Goal: Use online tool/utility: Utilize a website feature to perform a specific function

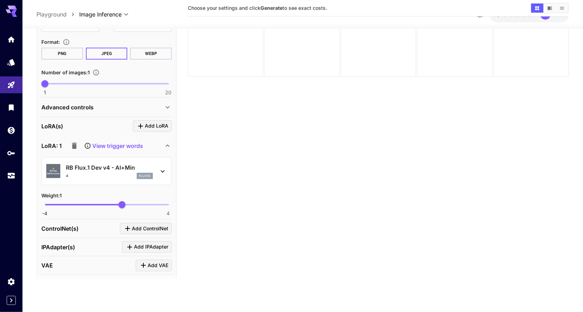
scroll to position [172, 0]
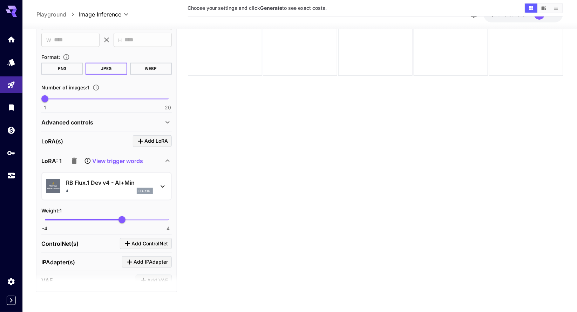
click at [113, 188] on div "4 flux1d" at bounding box center [109, 191] width 87 height 6
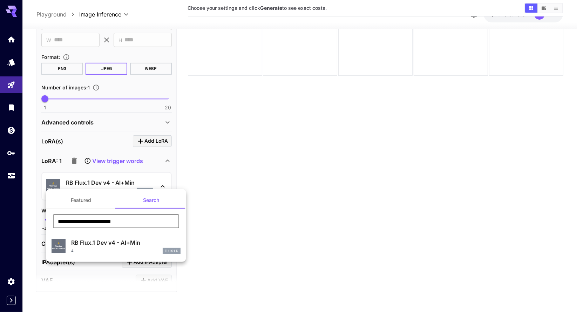
click at [117, 221] on input "**********" at bounding box center [116, 221] width 126 height 14
drag, startPoint x: 135, startPoint y: 222, endPoint x: 73, endPoint y: 222, distance: 62.4
click at [73, 222] on input "**********" at bounding box center [116, 221] width 126 height 14
click at [88, 164] on div at bounding box center [291, 156] width 583 height 312
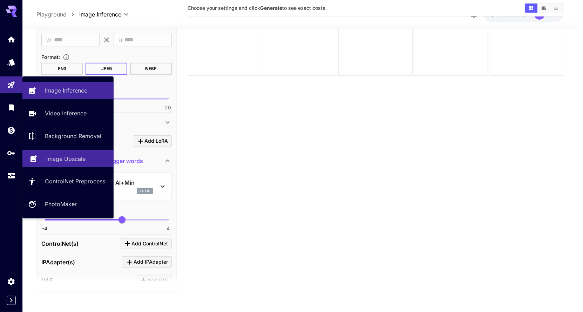
click at [76, 158] on p "Image Upscale" at bounding box center [65, 158] width 39 height 8
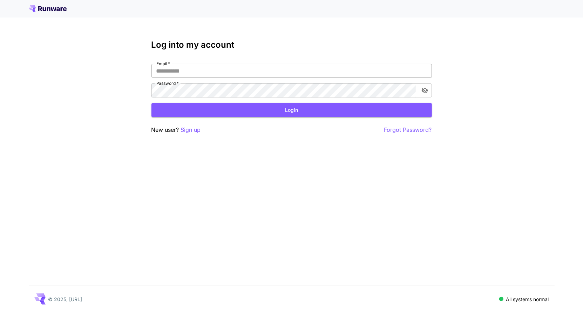
click at [227, 74] on input "Email   *" at bounding box center [291, 71] width 280 height 14
type input "**********"
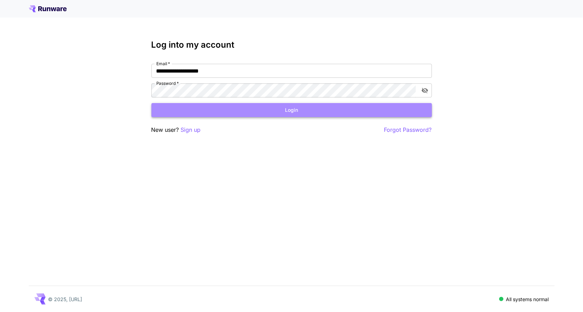
click at [277, 113] on button "Login" at bounding box center [291, 110] width 280 height 14
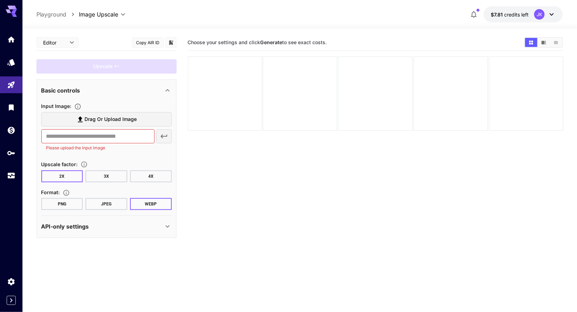
click at [249, 185] on section "Choose your settings and click Generate to see exact costs." at bounding box center [375, 190] width 375 height 312
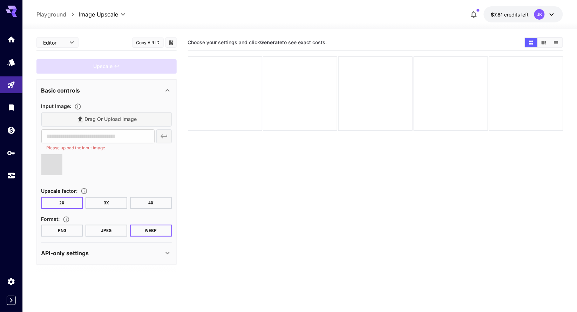
type input "**********"
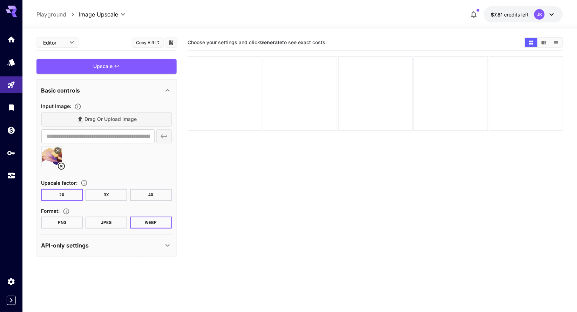
click at [105, 195] on button "3X" at bounding box center [106, 195] width 42 height 12
click at [66, 223] on button "PNG" at bounding box center [62, 222] width 42 height 12
click at [145, 67] on div "Upscale" at bounding box center [106, 66] width 140 height 14
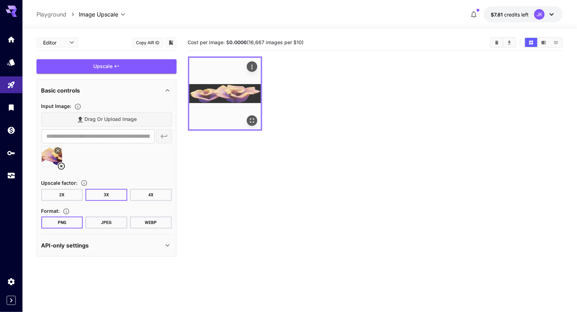
click at [251, 66] on icon "Actions" at bounding box center [251, 66] width 1 height 5
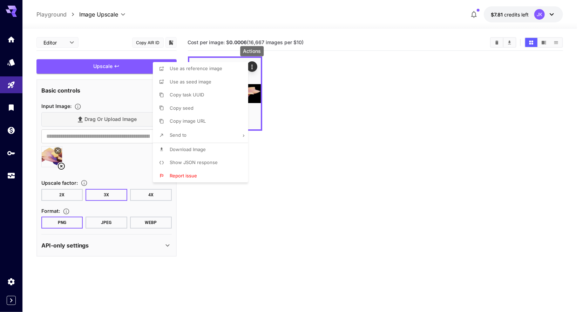
click at [296, 132] on div at bounding box center [291, 156] width 583 height 312
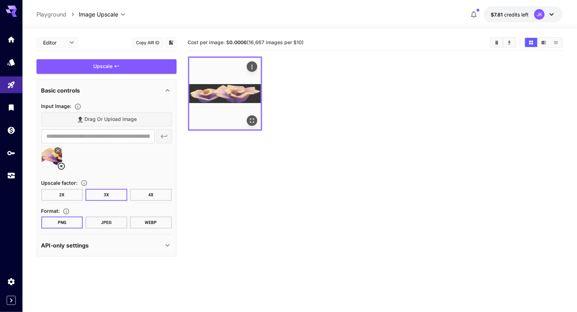
click at [259, 101] on img at bounding box center [224, 93] width 71 height 71
click at [251, 69] on icon "Actions" at bounding box center [251, 66] width 7 height 7
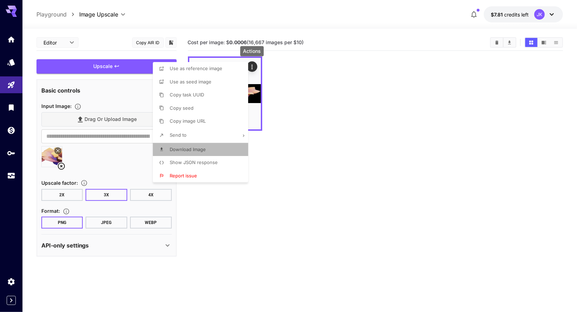
click at [225, 151] on li "Download Image" at bounding box center [202, 149] width 99 height 13
click at [239, 221] on div at bounding box center [291, 156] width 583 height 312
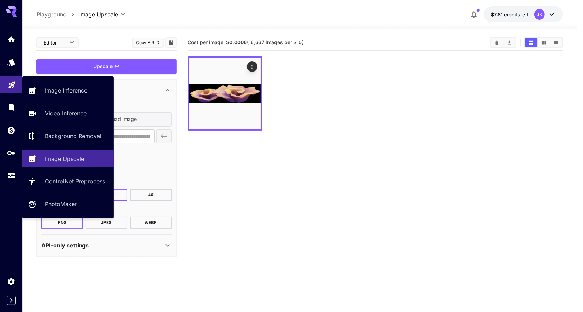
click at [13, 88] on link at bounding box center [11, 84] width 22 height 17
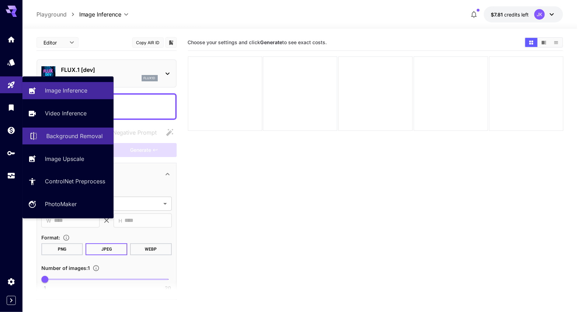
click at [73, 142] on link "Background Removal" at bounding box center [67, 136] width 91 height 17
type input "**********"
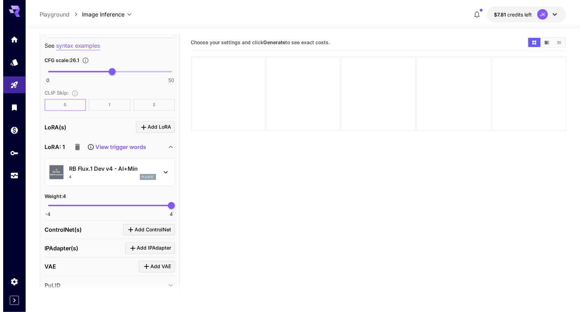
scroll to position [544, 0]
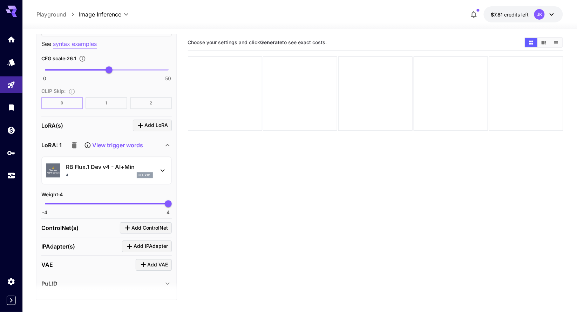
click at [124, 165] on p "RB Flux.1 Dev v4 - Al+Min" at bounding box center [109, 167] width 87 height 8
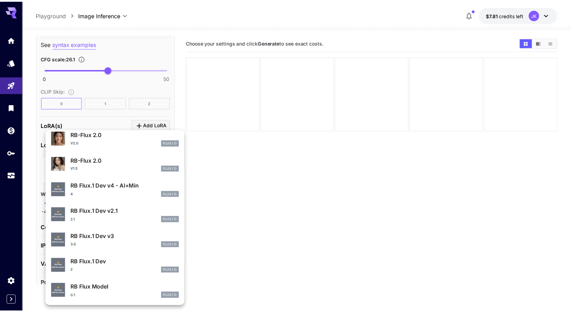
scroll to position [0, 0]
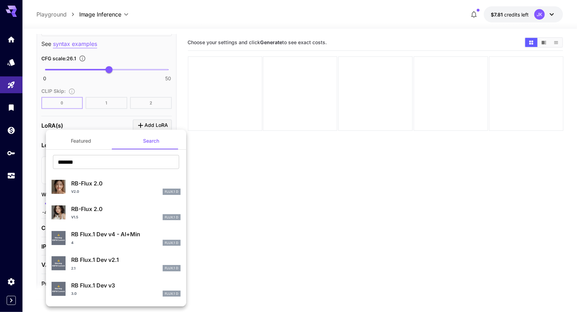
click at [32, 174] on div at bounding box center [291, 156] width 583 height 312
